Goal: Complete application form: Complete application form

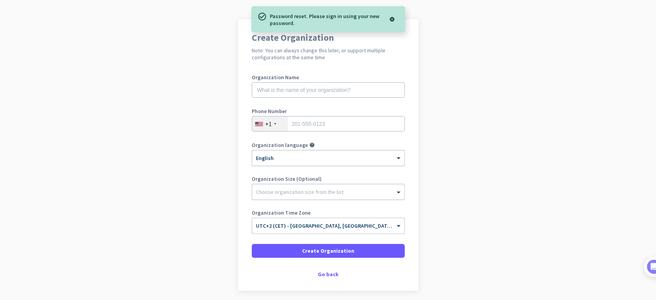
scroll to position [72, 0]
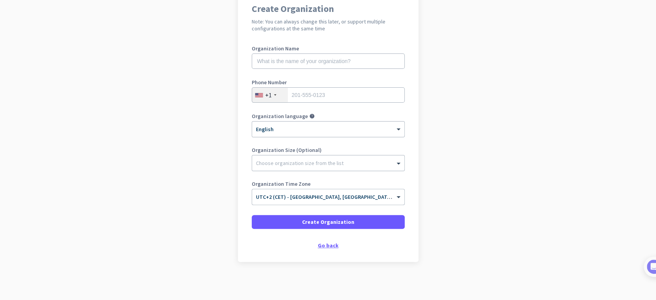
click at [325, 243] on div "Go back" at bounding box center [328, 244] width 153 height 5
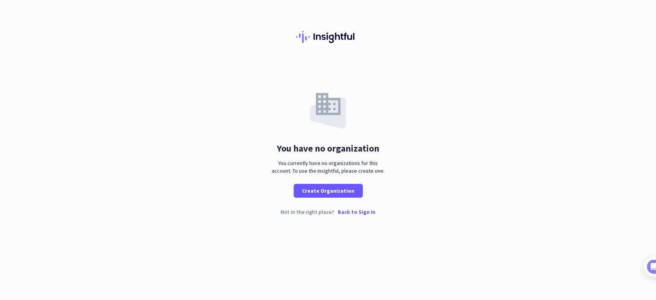
click at [352, 210] on p "Back to Sign In" at bounding box center [357, 211] width 38 height 5
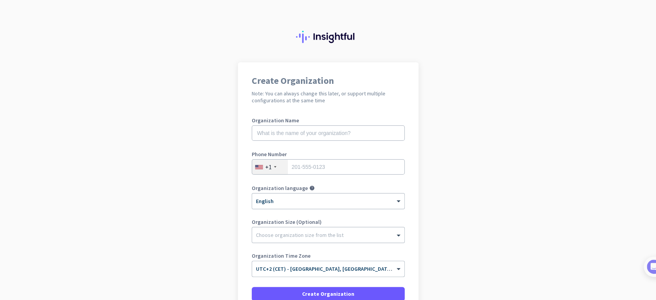
scroll to position [72, 0]
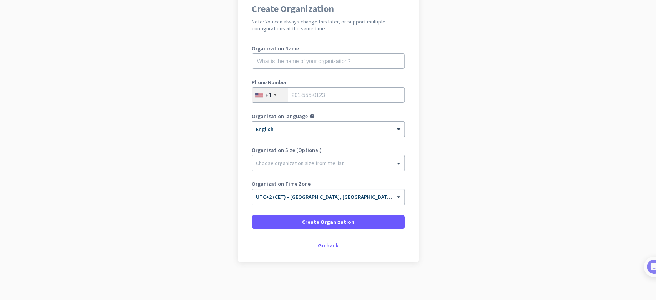
click at [317, 244] on div "Go back" at bounding box center [328, 244] width 153 height 5
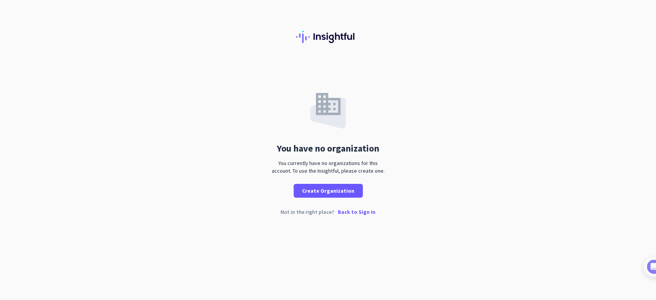
click at [352, 217] on div "Not in the right place? Back to Sign In" at bounding box center [328, 218] width 656 height 18
click at [352, 214] on p "Back to Sign In" at bounding box center [357, 211] width 38 height 5
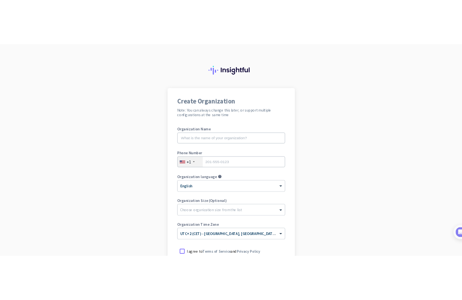
scroll to position [85, 0]
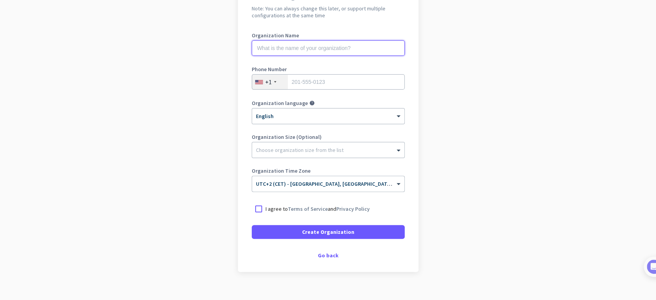
click at [292, 47] on input "text" at bounding box center [328, 47] width 153 height 15
click at [274, 81] on div at bounding box center [275, 82] width 2 height 2
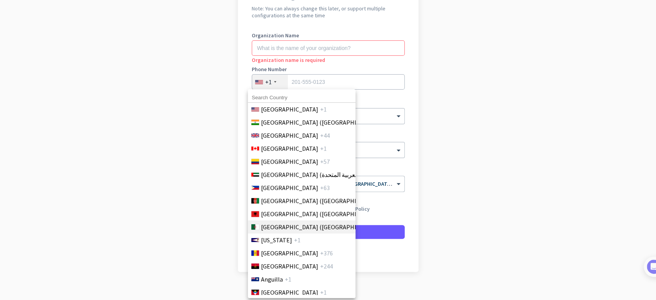
click at [326, 225] on li "Algeria (‫الجزائر‬‎) +213" at bounding box center [301, 226] width 108 height 13
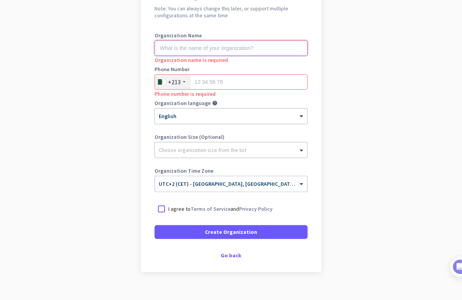
click at [274, 51] on input "text" at bounding box center [230, 47] width 153 height 15
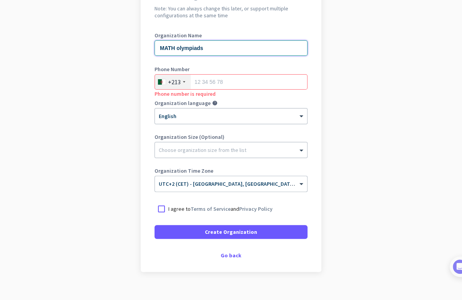
type input "MATH olympiads"
